Goal: Navigation & Orientation: Understand site structure

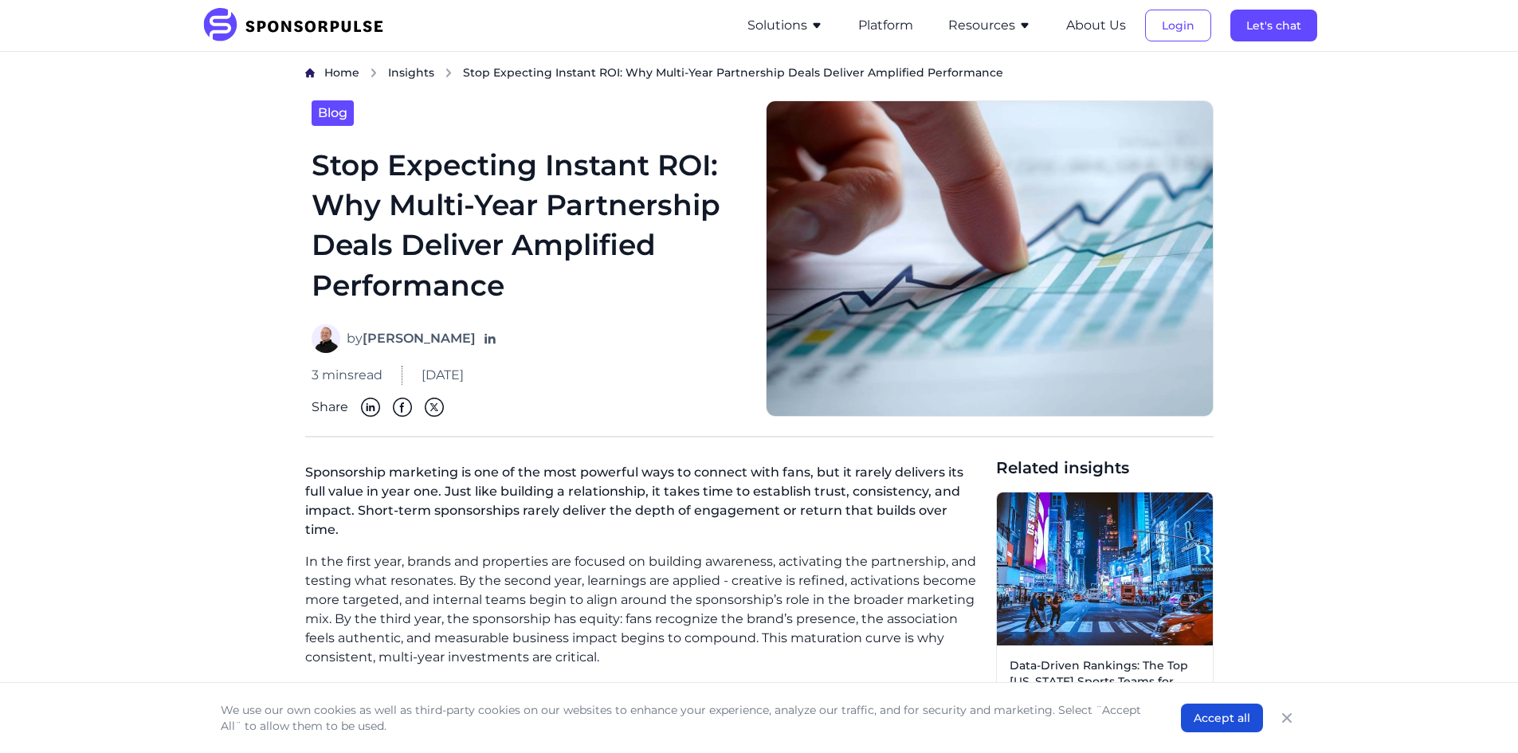
scroll to position [239, 0]
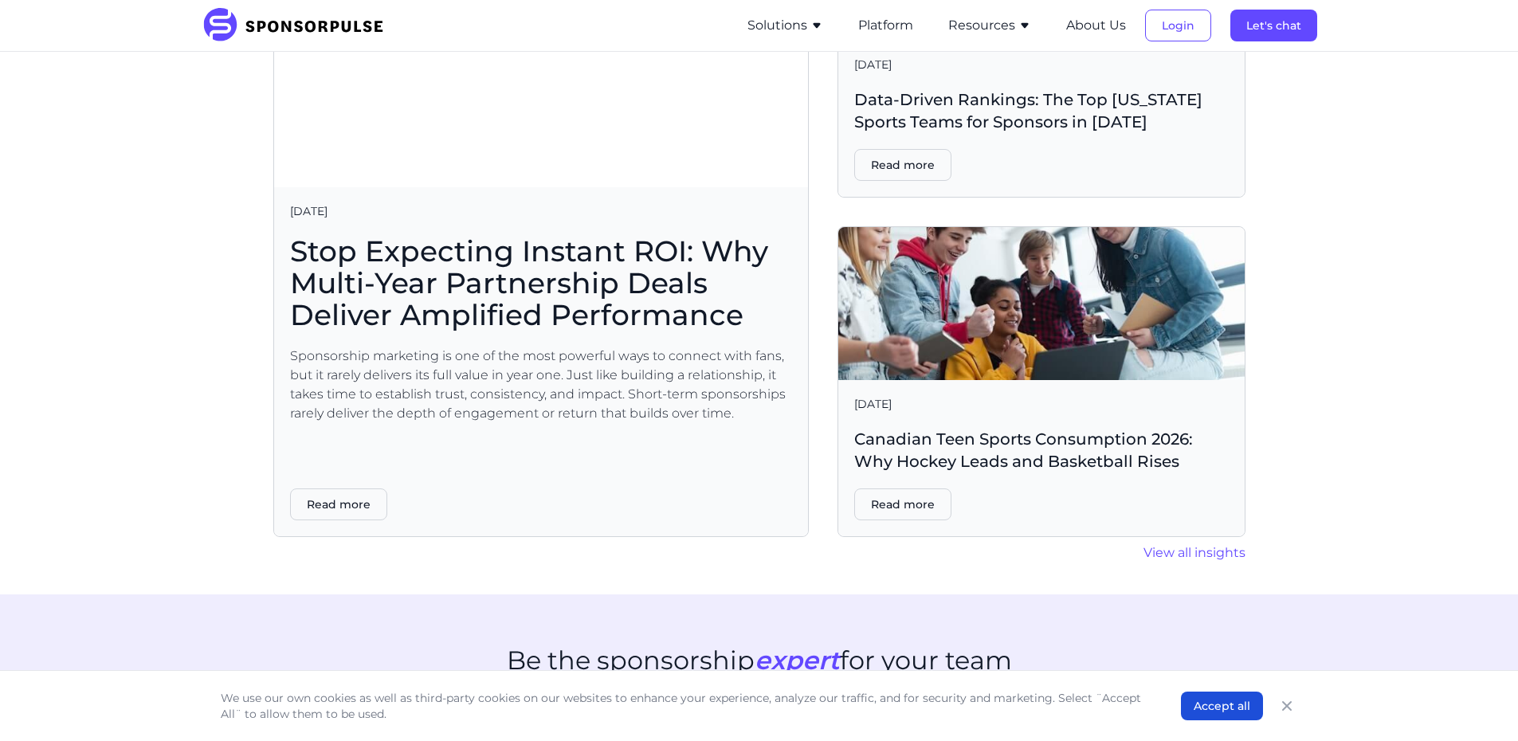
scroll to position [4026, 0]
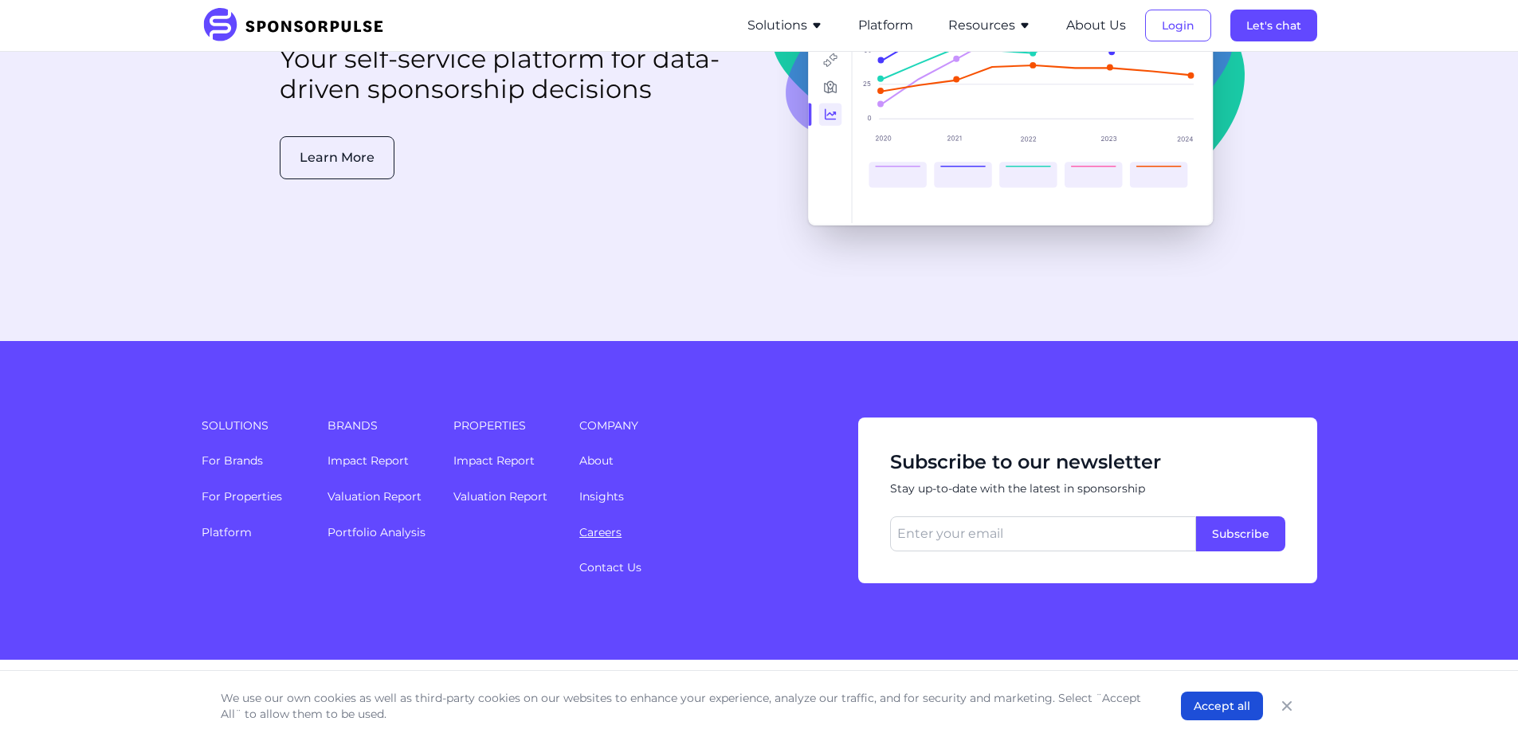
click at [601, 525] on link "Careers" at bounding box center [600, 532] width 42 height 14
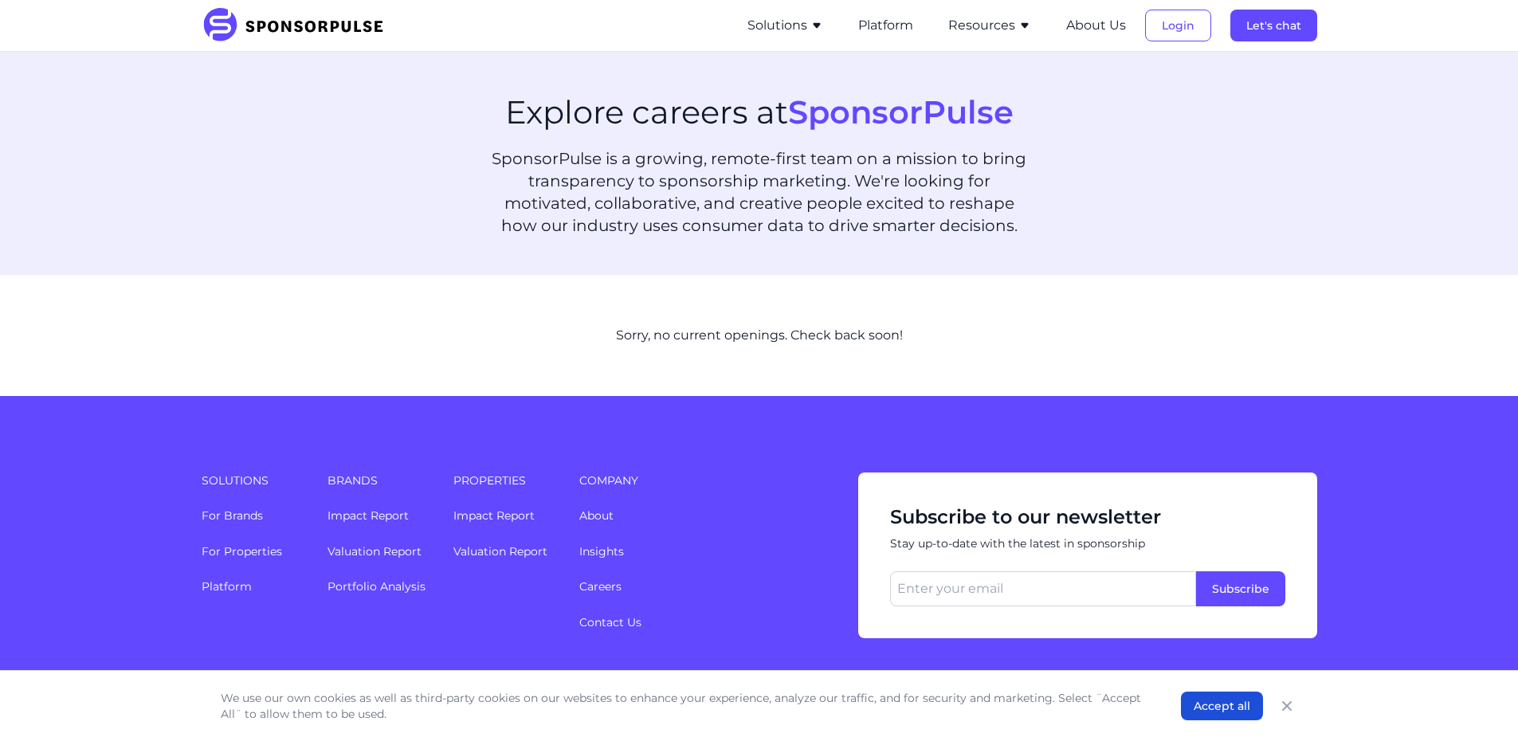
click at [815, 26] on icon "button" at bounding box center [816, 25] width 13 height 13
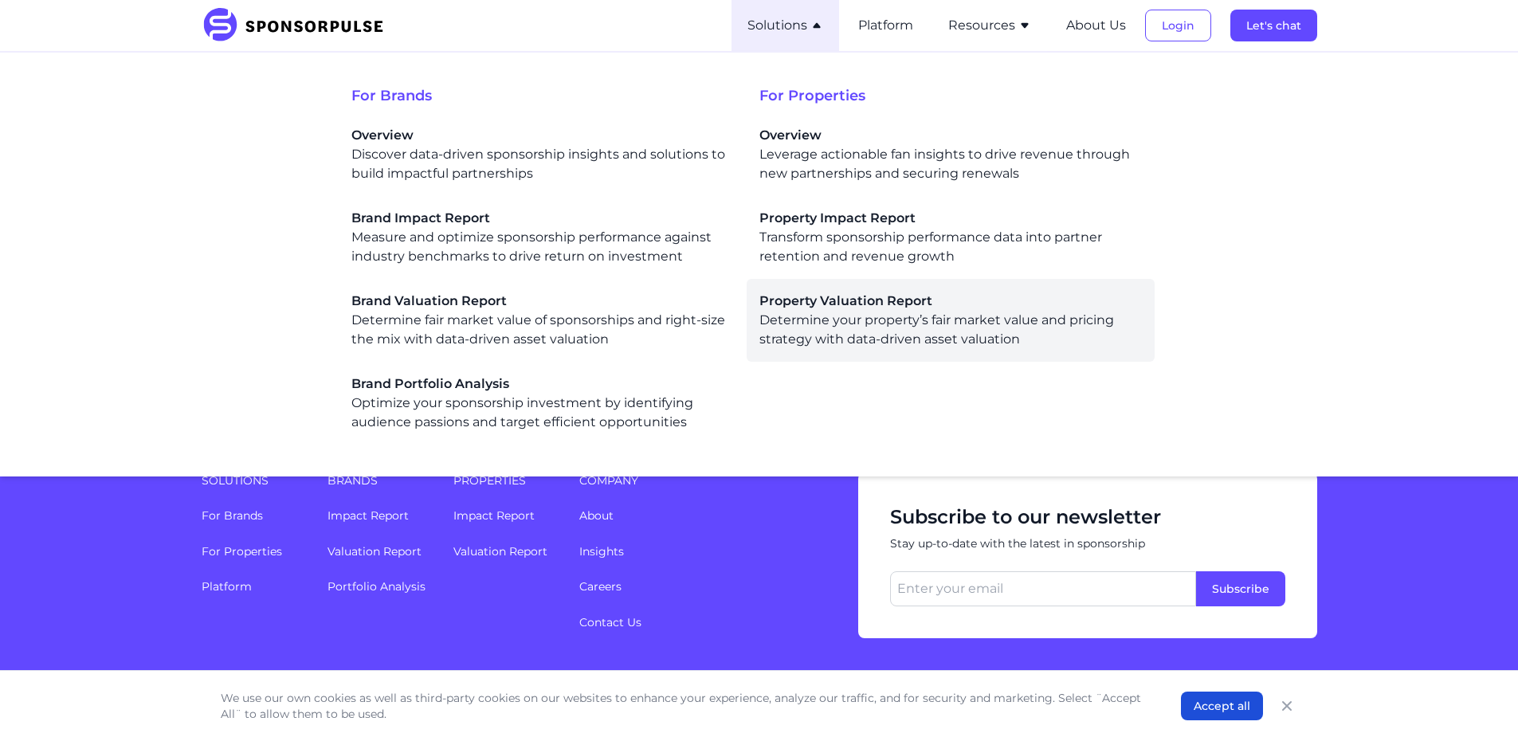
click at [820, 308] on span "Property Valuation Report" at bounding box center [950, 301] width 382 height 19
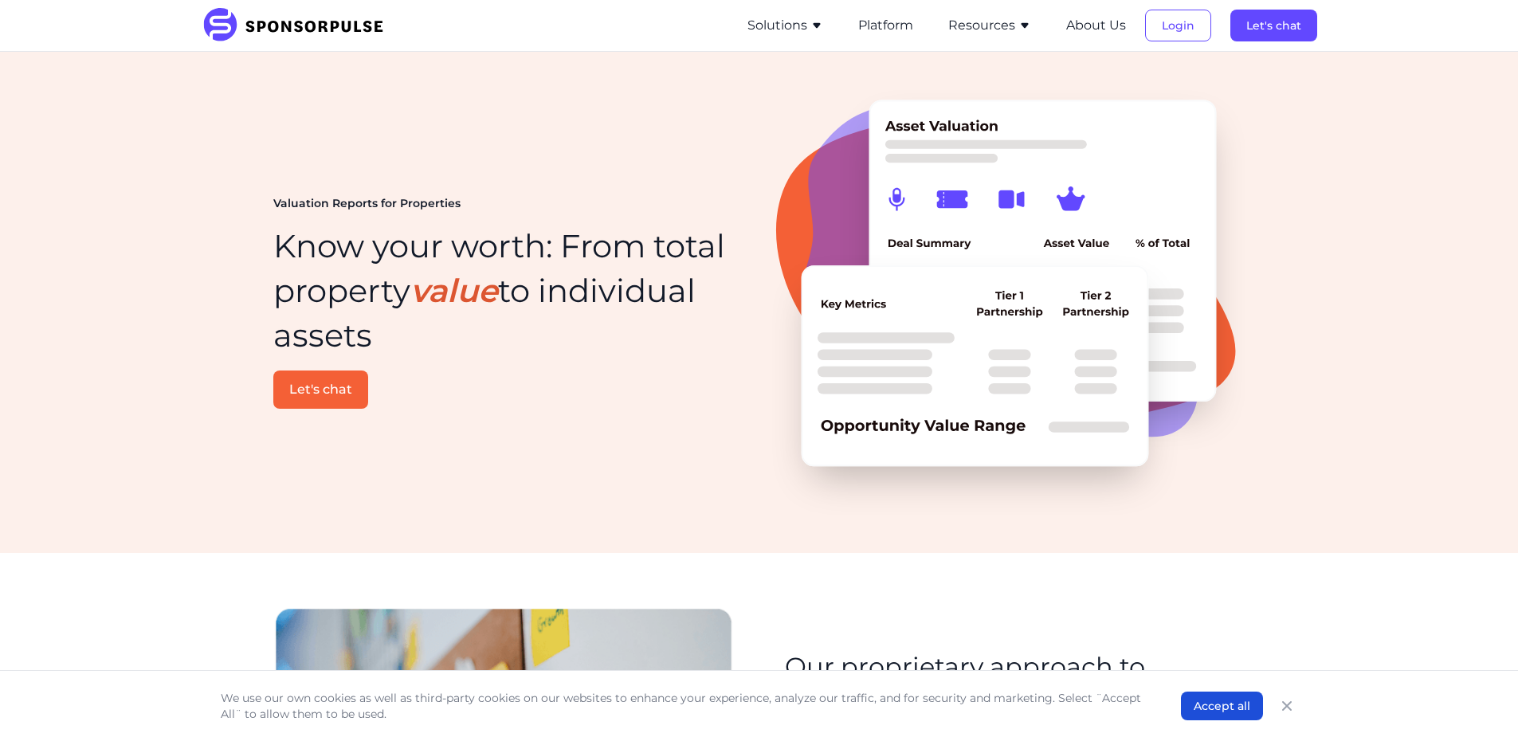
click at [263, 29] on img at bounding box center [299, 25] width 194 height 35
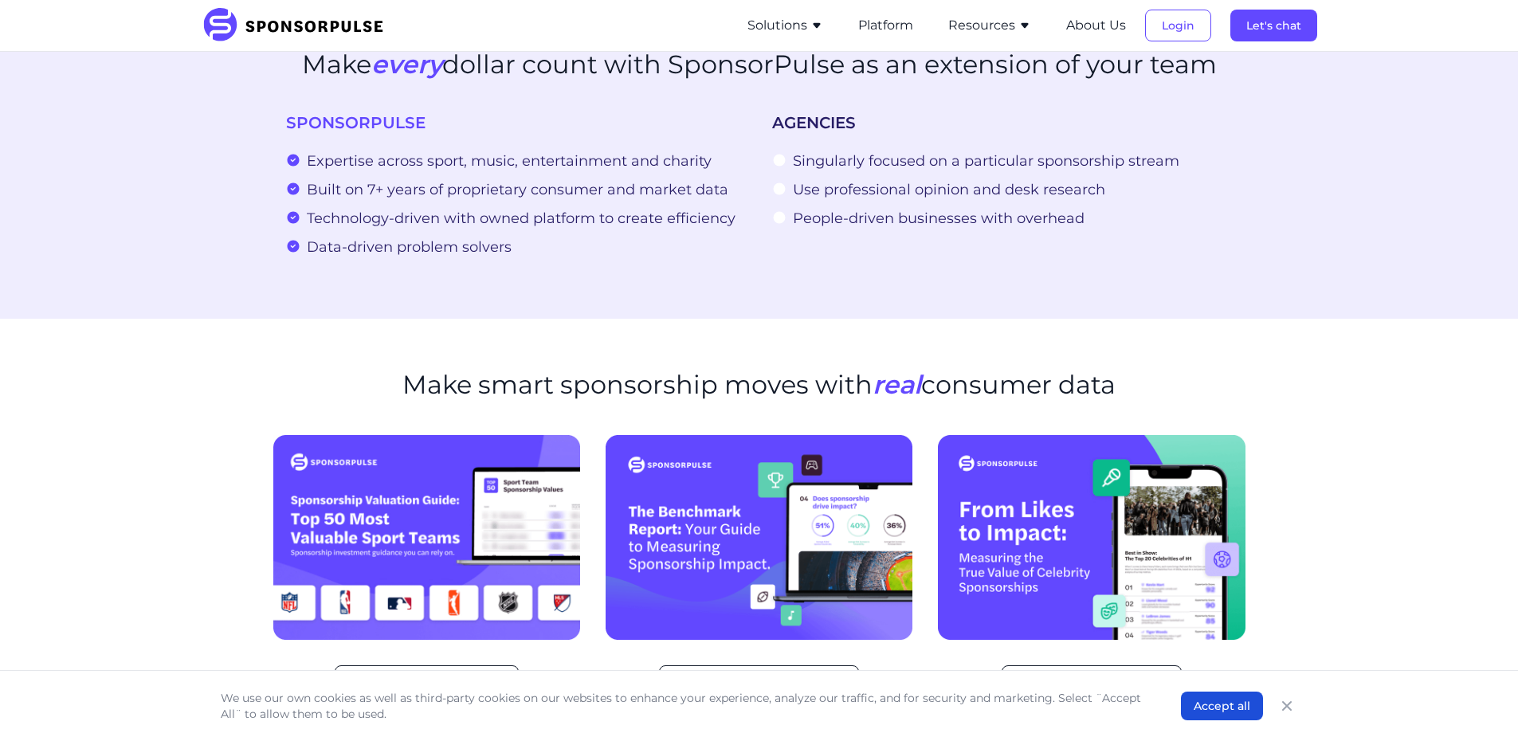
scroll to position [1594, 0]
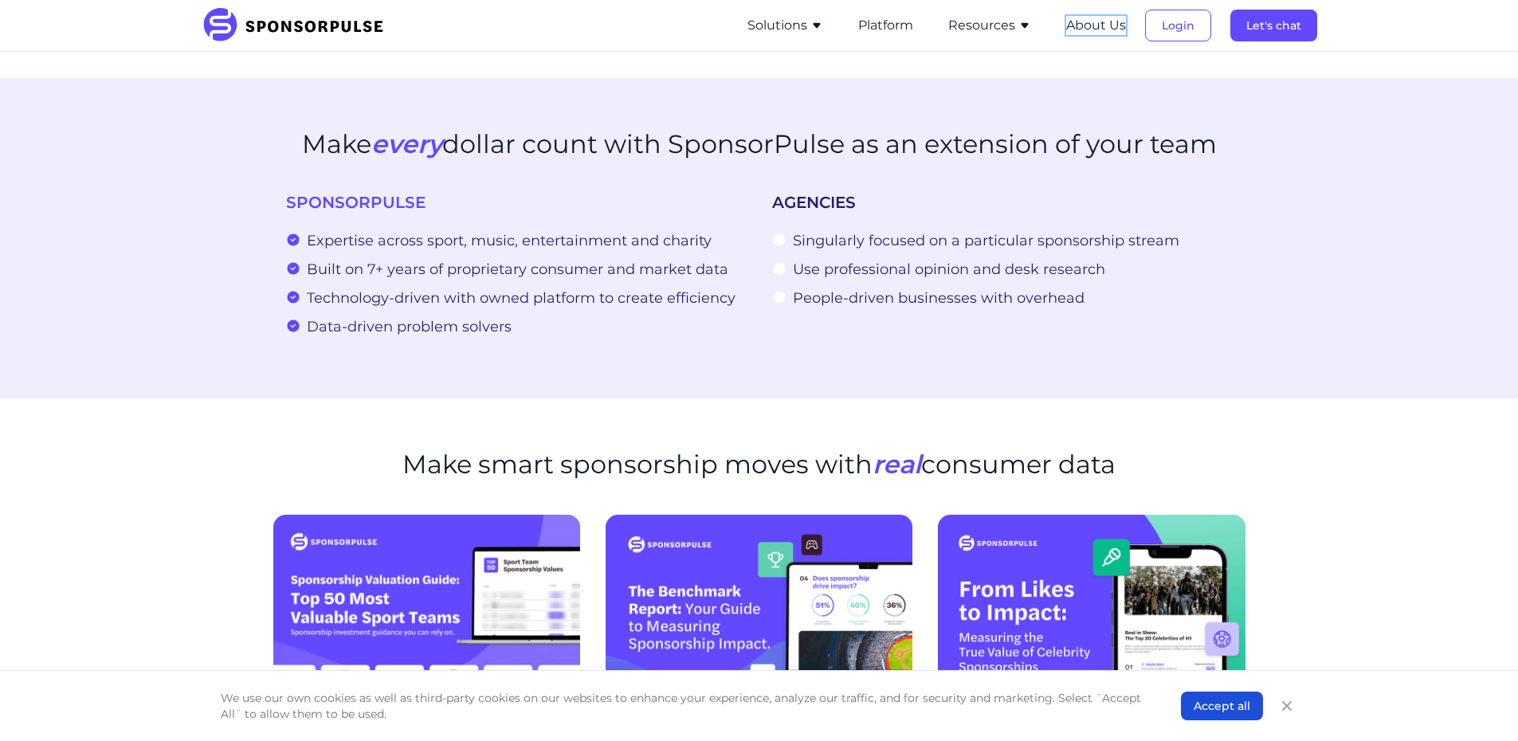
click at [1084, 21] on button "About Us" at bounding box center [1096, 25] width 60 height 19
